Goal: Transaction & Acquisition: Purchase product/service

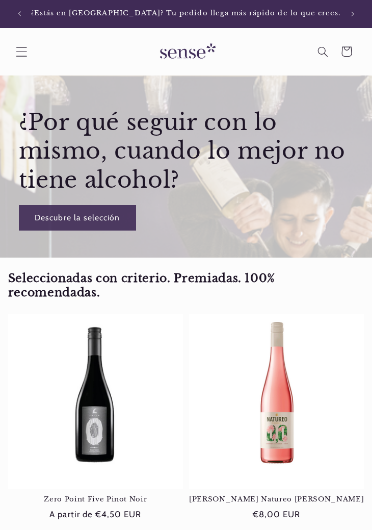
click at [20, 47] on icon "Menú" at bounding box center [21, 52] width 11 height 10
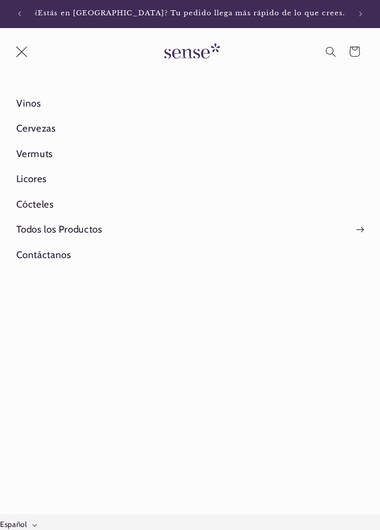
click at [16, 46] on icon "Menú" at bounding box center [21, 51] width 11 height 11
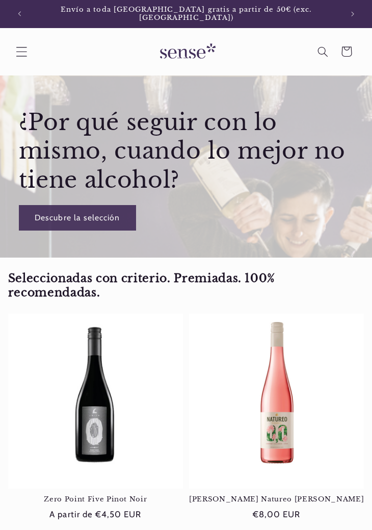
click at [24, 46] on icon "Menú" at bounding box center [21, 51] width 11 height 11
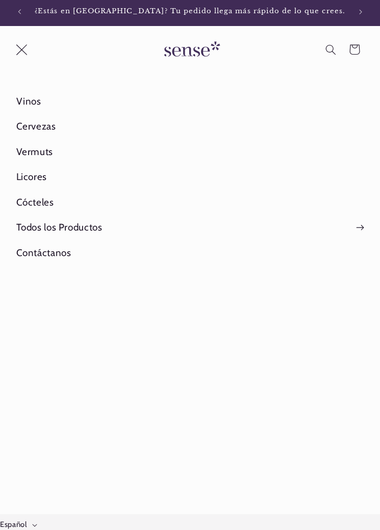
click at [16, 44] on icon "Menú" at bounding box center [21, 49] width 11 height 11
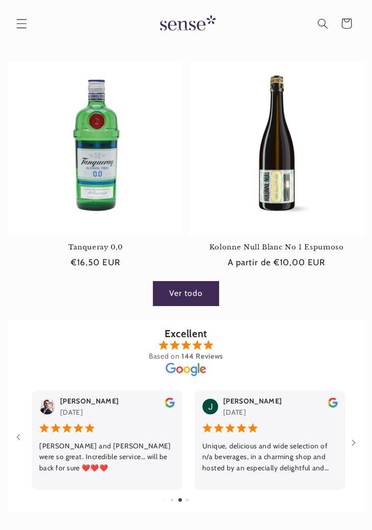
scroll to position [911, 0]
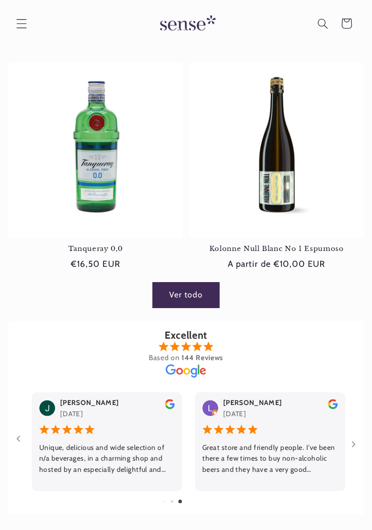
click at [181, 292] on link "Ver todo" at bounding box center [186, 294] width 66 height 25
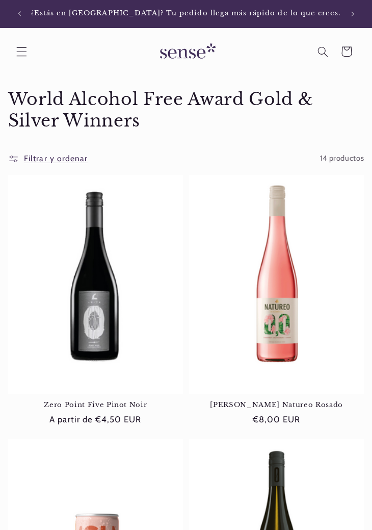
click at [56, 154] on span "Filtrar y ordenar" at bounding box center [56, 159] width 64 height 10
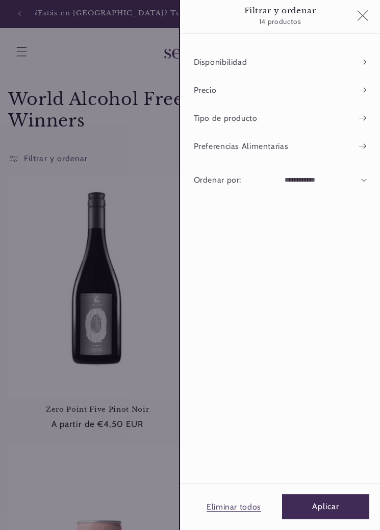
click at [88, 151] on summary "Filtrar y ordenar Filtrar" at bounding box center [48, 159] width 80 height 16
